Goal: Task Accomplishment & Management: Manage account settings

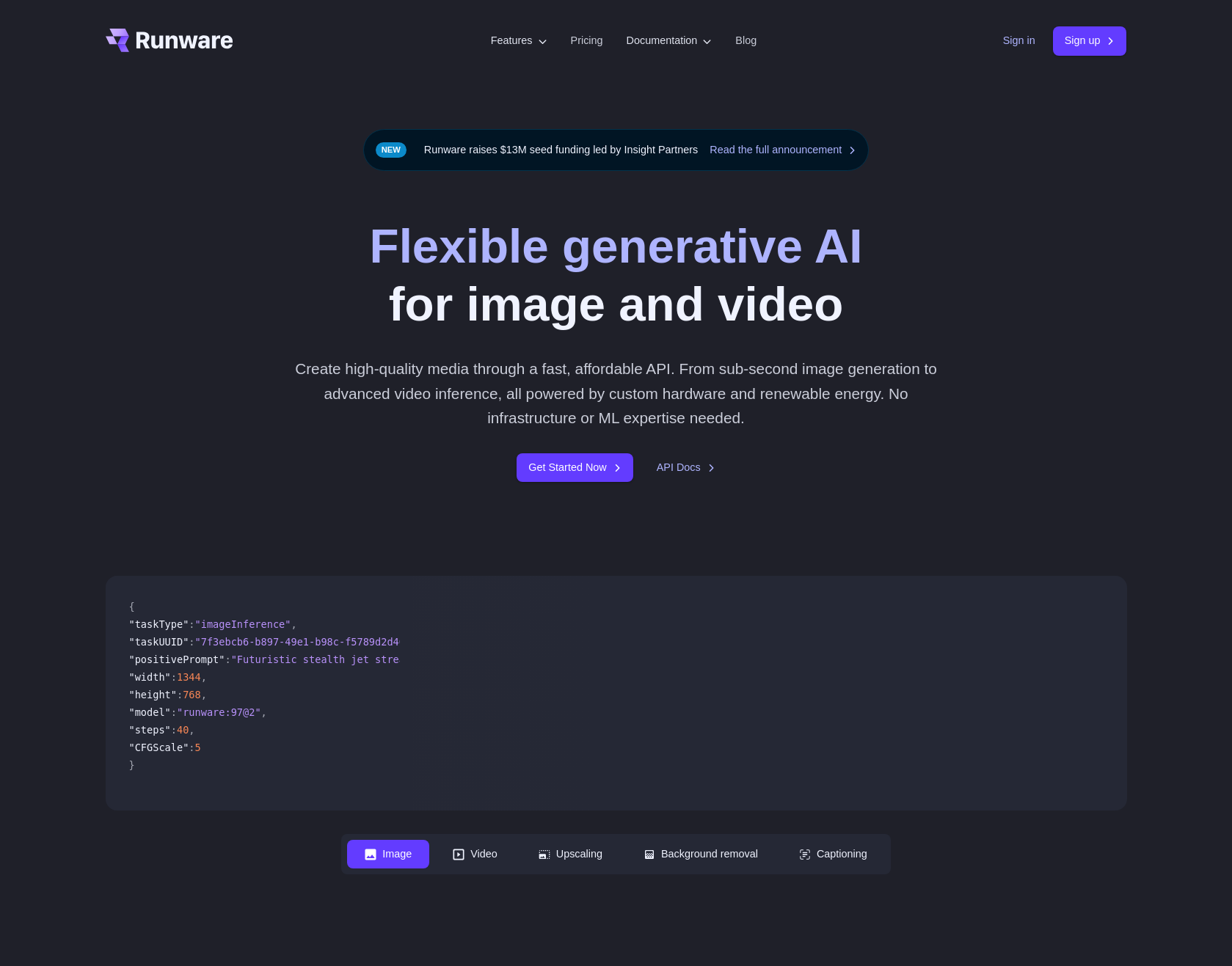
click at [1007, 48] on link "Sign in" at bounding box center [1018, 41] width 32 height 17
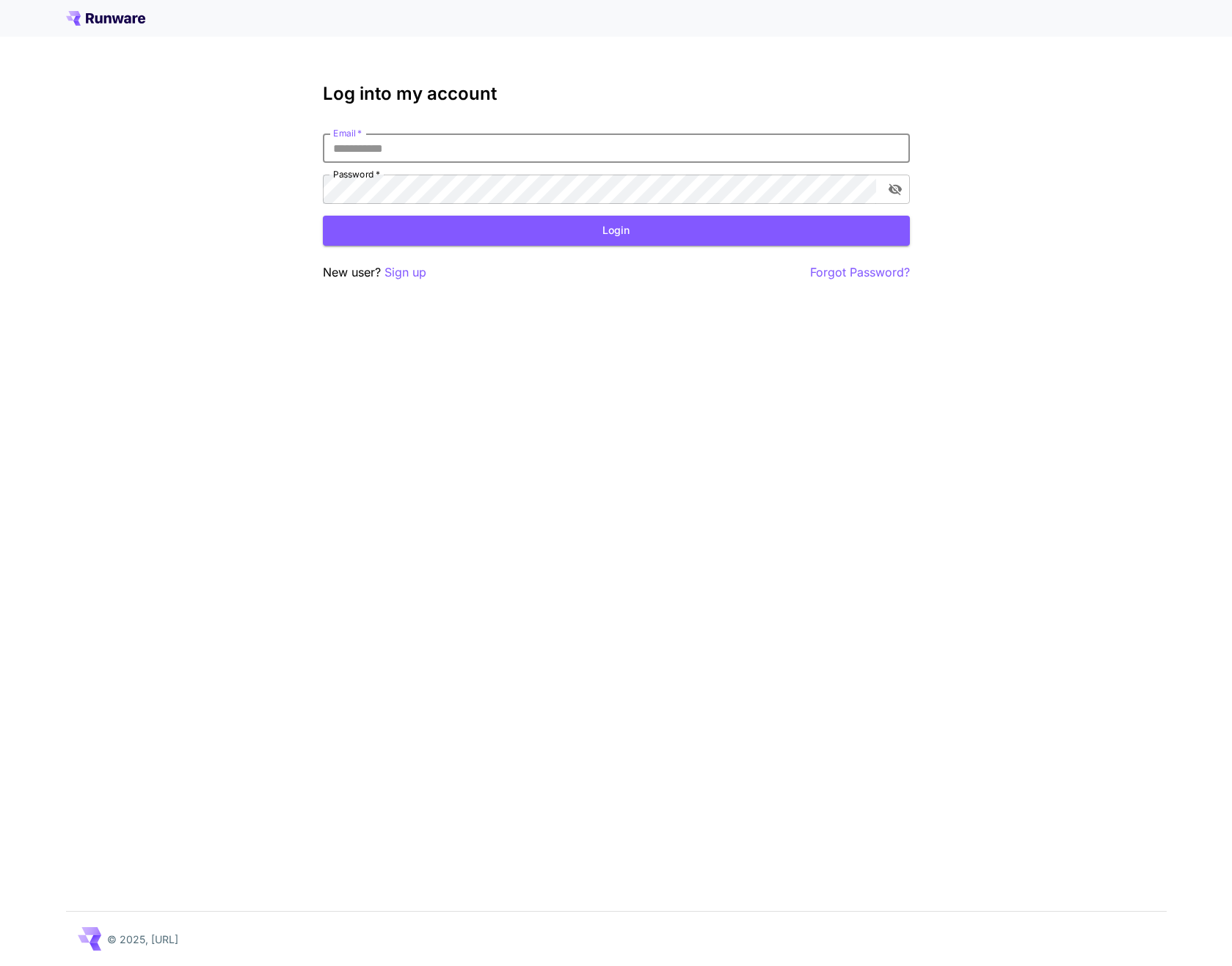
type input "**********"
click at [459, 242] on button "Login" at bounding box center [616, 230] width 587 height 30
